Goal: Transaction & Acquisition: Purchase product/service

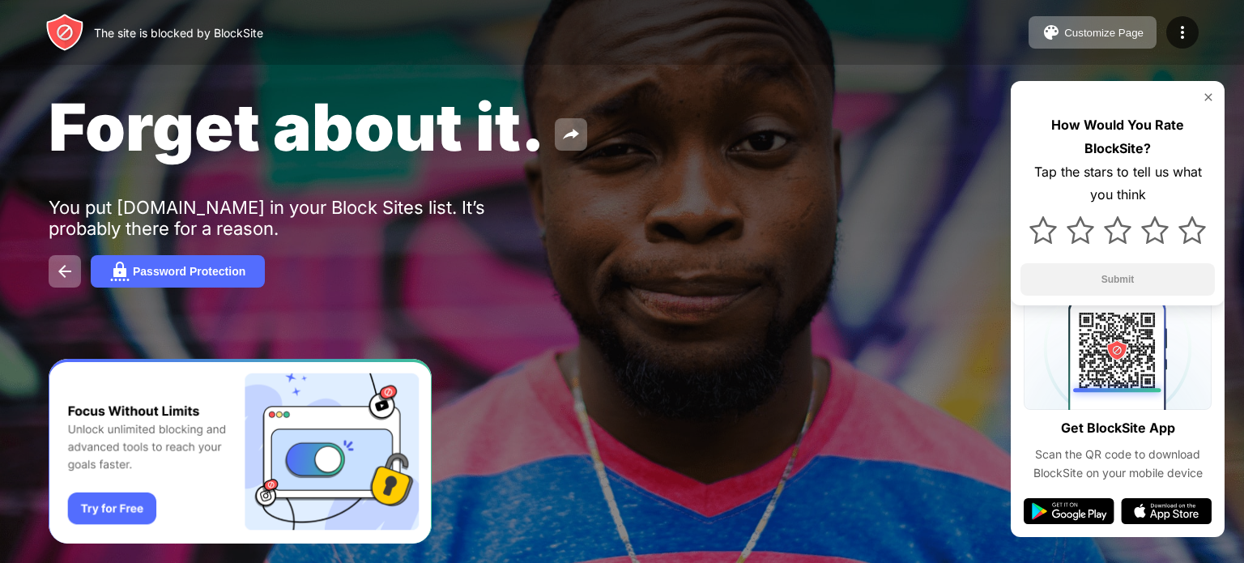
click at [103, 508] on img "Banner Message" at bounding box center [240, 452] width 383 height 186
click at [387, 484] on img "Banner Message" at bounding box center [240, 452] width 383 height 186
